Goal: Check status: Check status

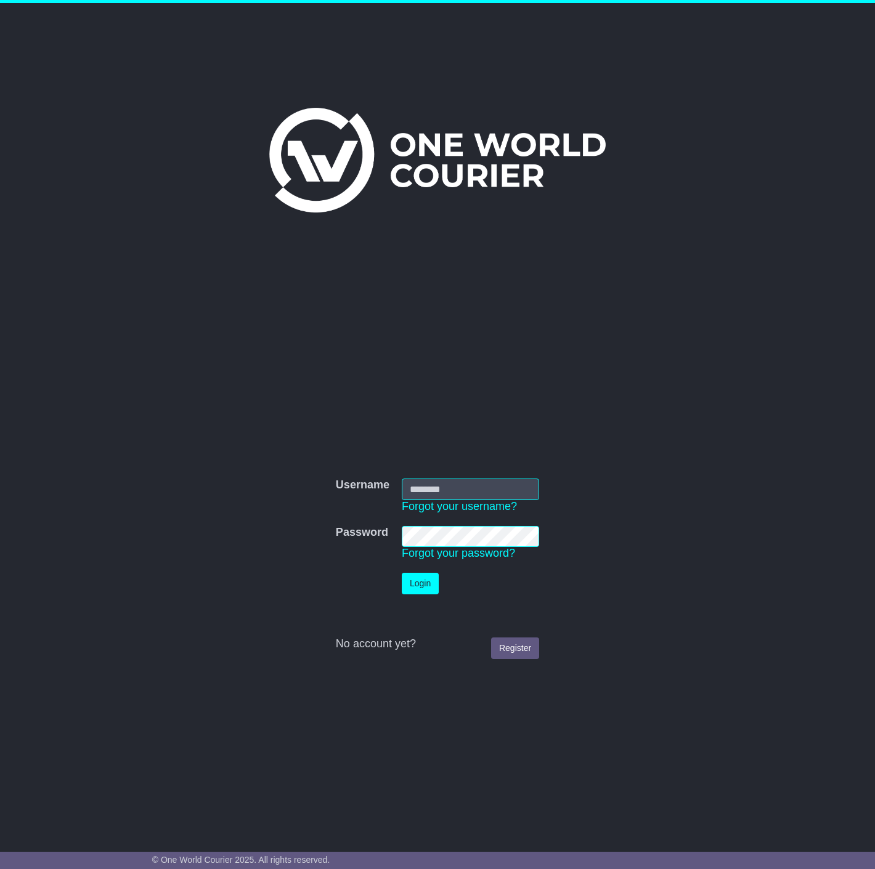
type input "**********"
click at [421, 584] on button "Login" at bounding box center [420, 584] width 37 height 22
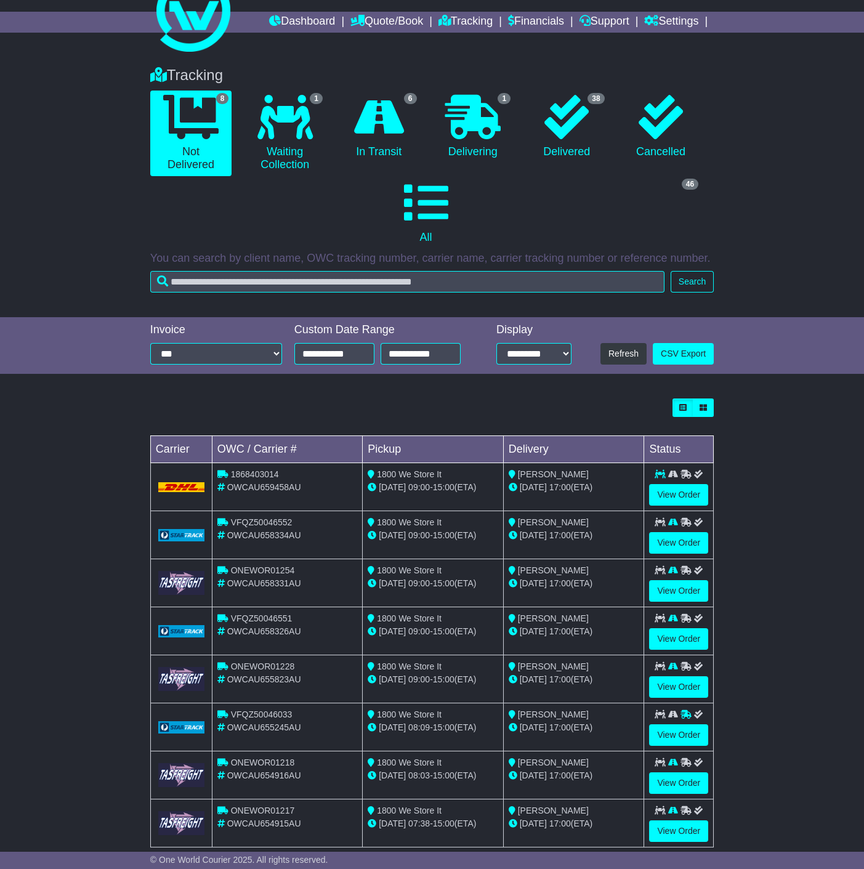
scroll to position [54, 0]
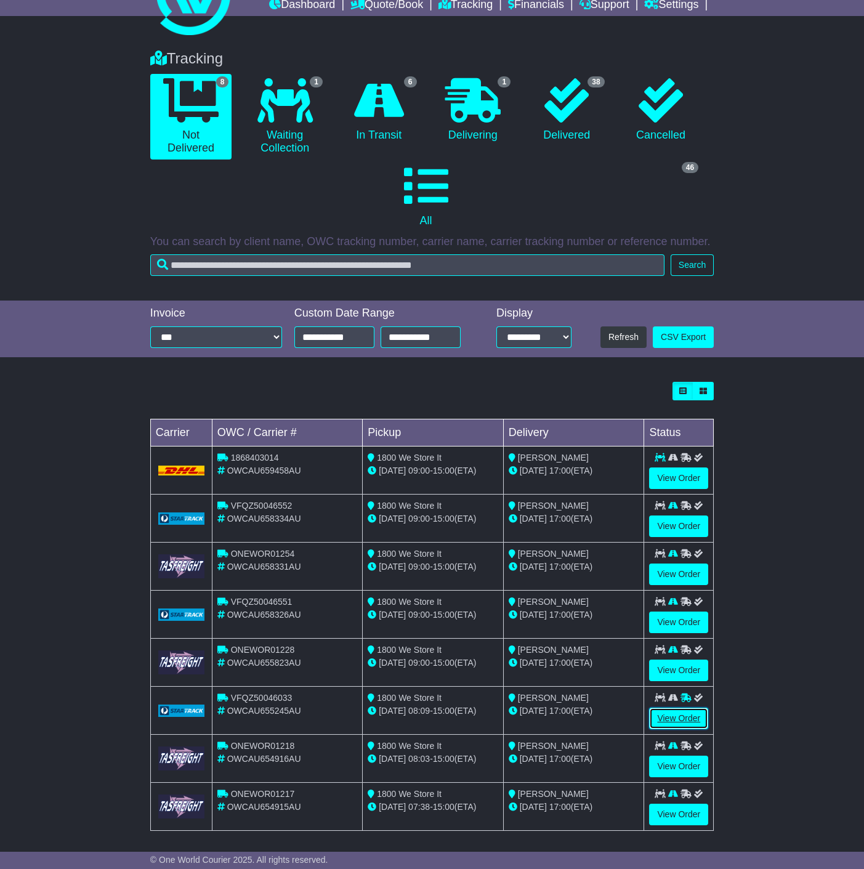
click at [680, 712] on link "View Order" at bounding box center [678, 719] width 59 height 22
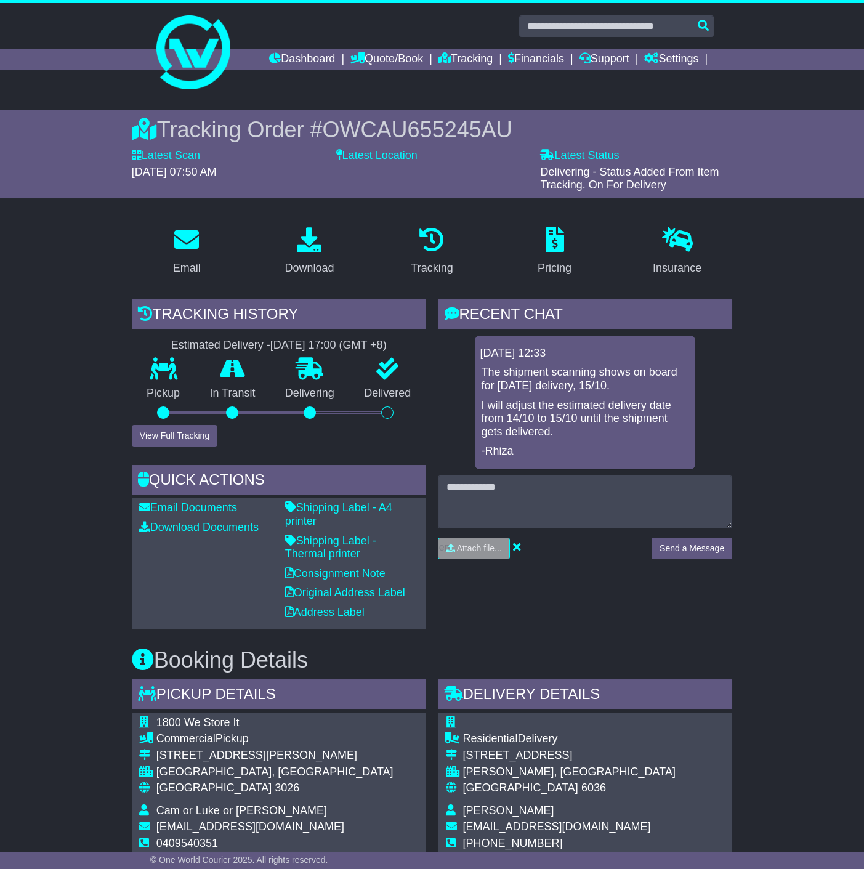
drag, startPoint x: 548, startPoint y: 371, endPoint x: 650, endPoint y: 388, distance: 103.7
click at [650, 388] on p "The shipment scanning shows on board for today's delivery, 15/10." at bounding box center [585, 379] width 208 height 26
drag, startPoint x: 523, startPoint y: 404, endPoint x: 680, endPoint y: 431, distance: 159.5
click at [680, 431] on p "I will adjust the estimated delivery date from 14/10 to 15/10 until the shipmen…" at bounding box center [585, 419] width 208 height 40
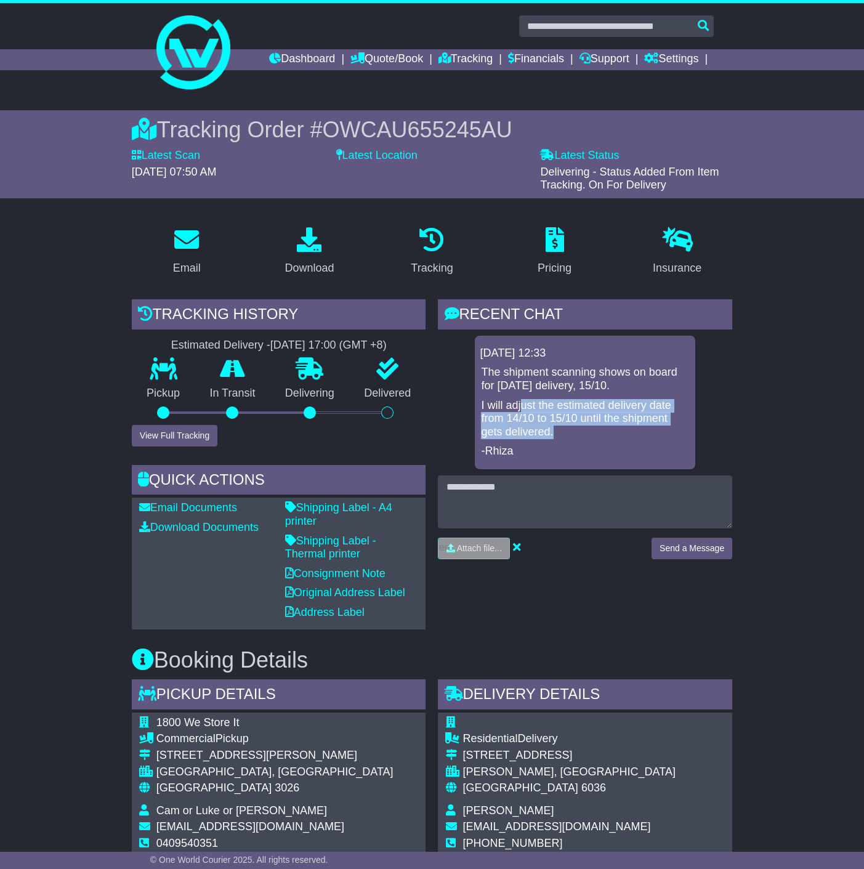
click at [680, 431] on p "I will adjust the estimated delivery date from 14/10 to 15/10 until the shipmen…" at bounding box center [585, 419] width 208 height 40
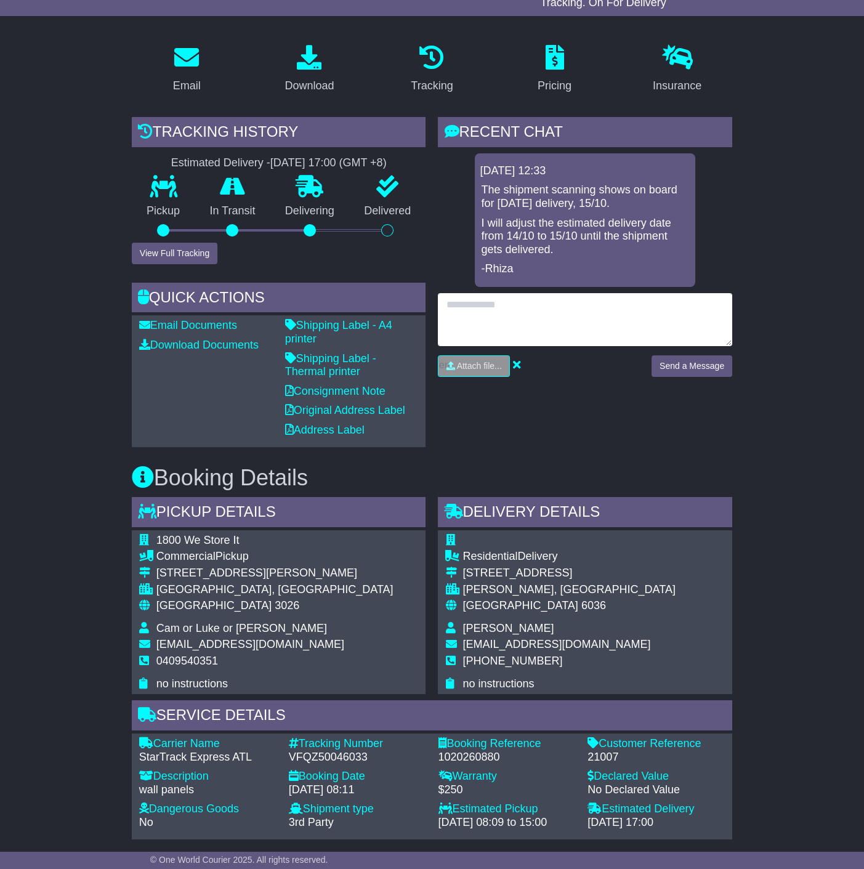
click at [558, 316] on textarea at bounding box center [585, 319] width 295 height 53
type textarea "***"
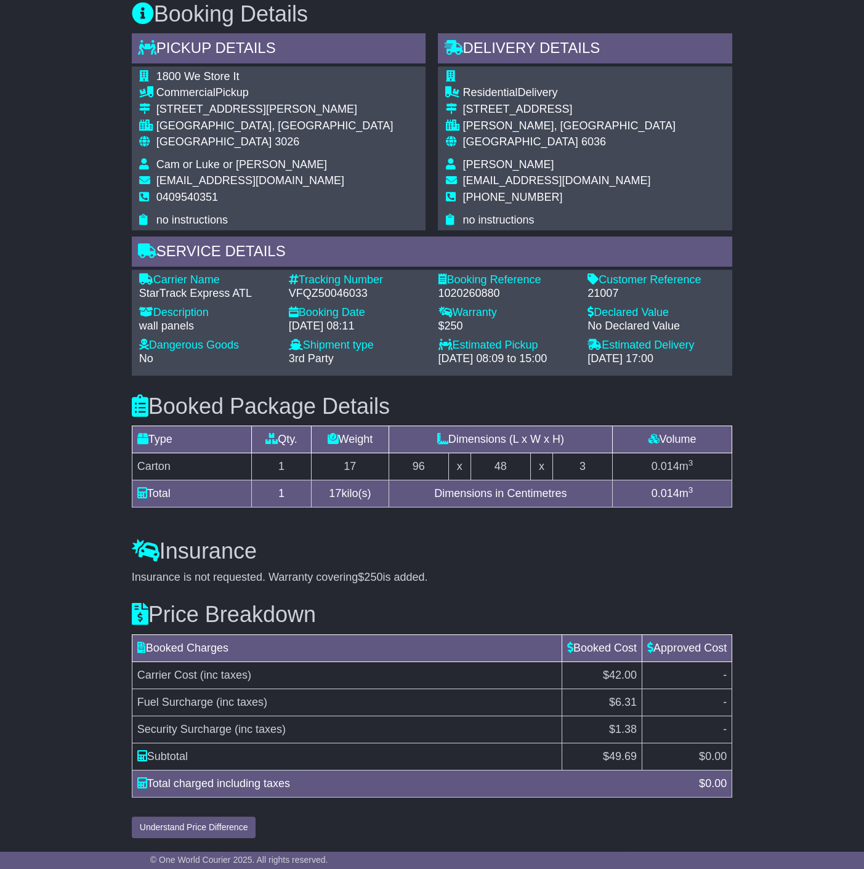
scroll to position [0, 0]
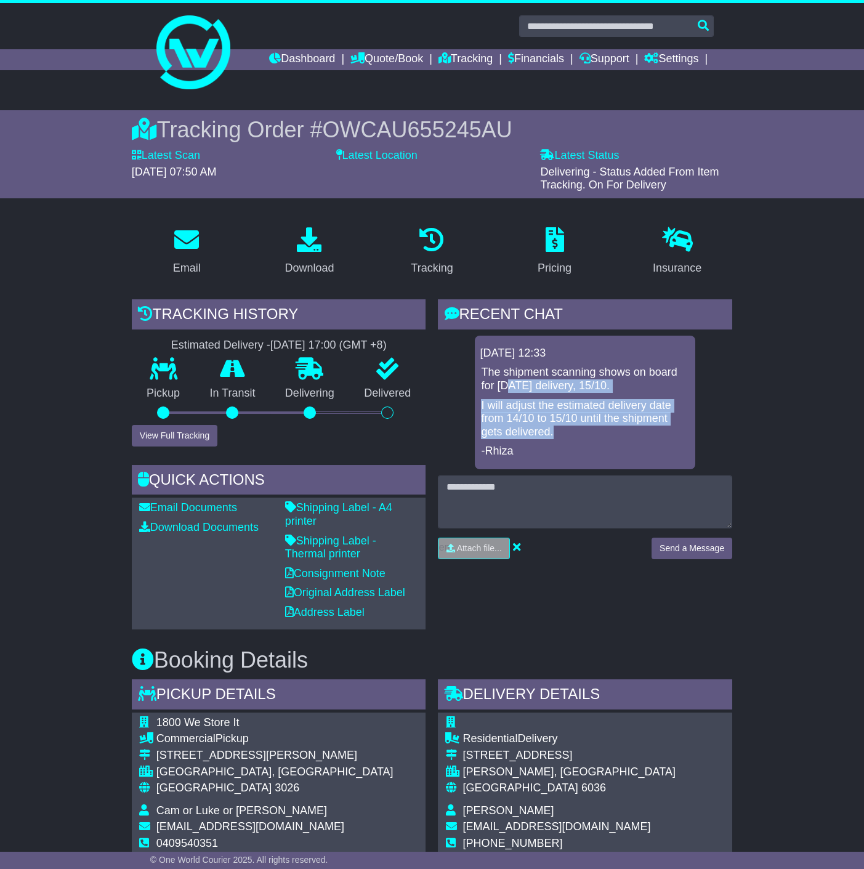
drag, startPoint x: 503, startPoint y: 381, endPoint x: 668, endPoint y: 429, distance: 171.4
click at [668, 429] on div "The shipment scanning shows on board for today's delivery, 15/10. I will adjust…" at bounding box center [585, 412] width 211 height 92
click at [668, 429] on p "I will adjust the estimated delivery date from 14/10 to 15/10 until the shipmen…" at bounding box center [585, 419] width 208 height 40
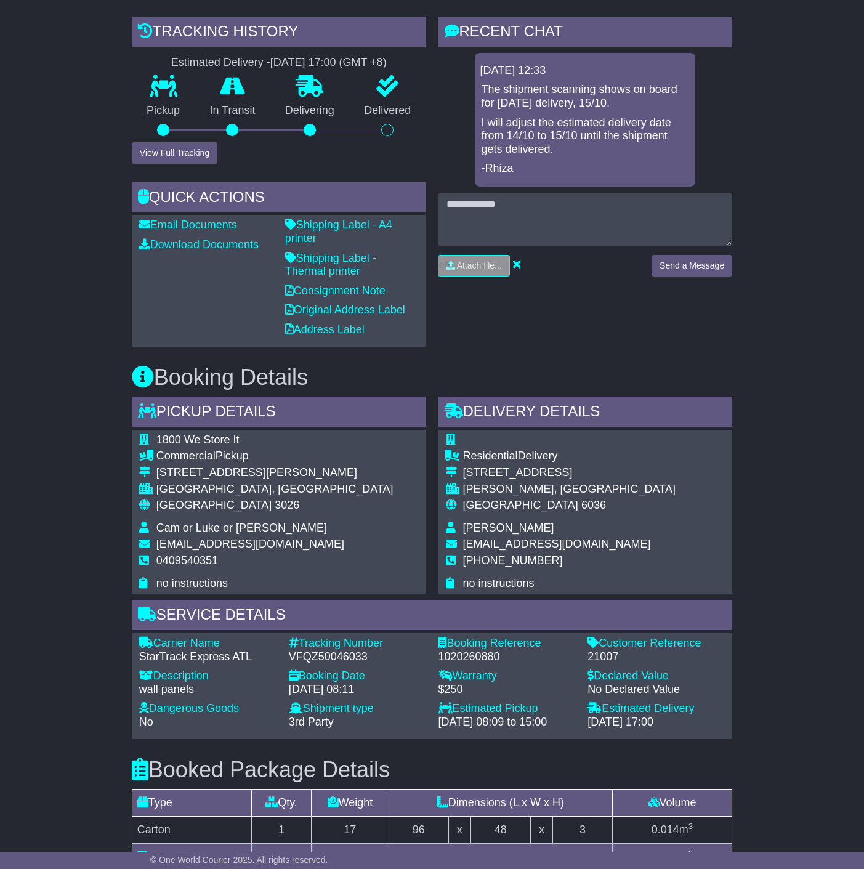
scroll to position [365, 0]
